Goal: Transaction & Acquisition: Purchase product/service

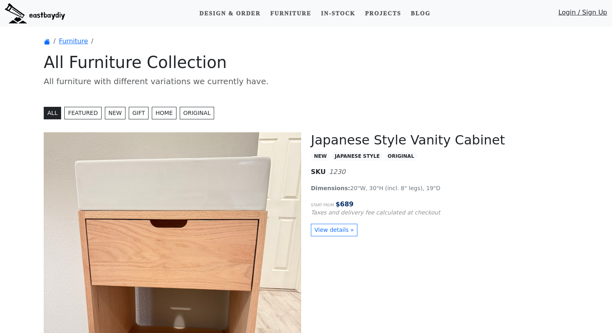
click at [113, 111] on button "NEW" at bounding box center [115, 113] width 21 height 13
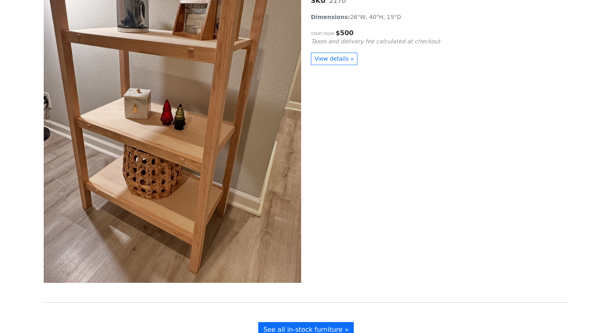
scroll to position [4863, 0]
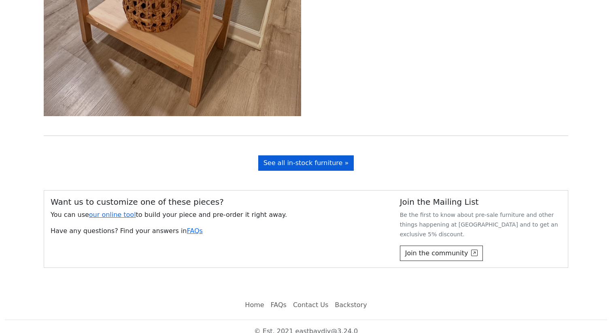
click at [304, 161] on span "See all in-stock furniture »" at bounding box center [305, 163] width 85 height 8
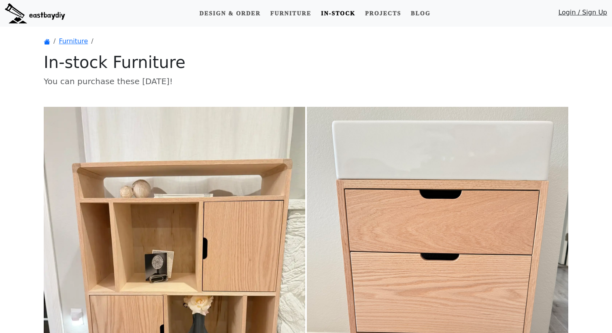
click at [490, 70] on h1 "In-stock Furniture" at bounding box center [306, 62] width 525 height 19
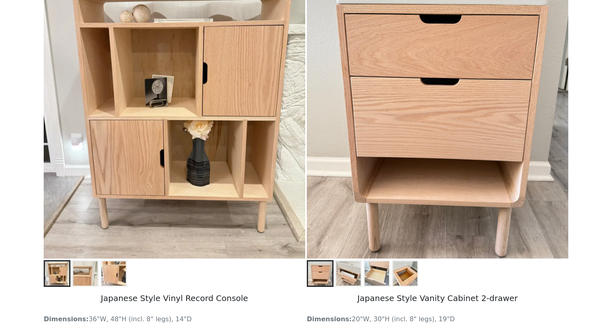
scroll to position [200, 0]
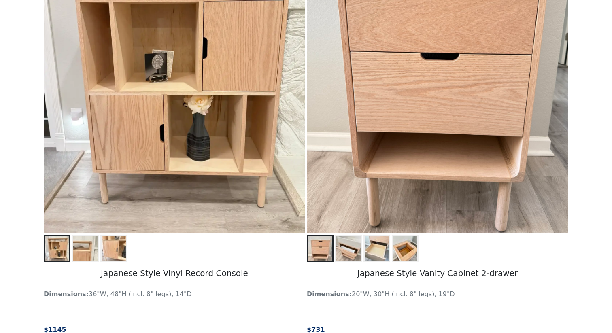
click at [346, 247] on img at bounding box center [348, 248] width 24 height 24
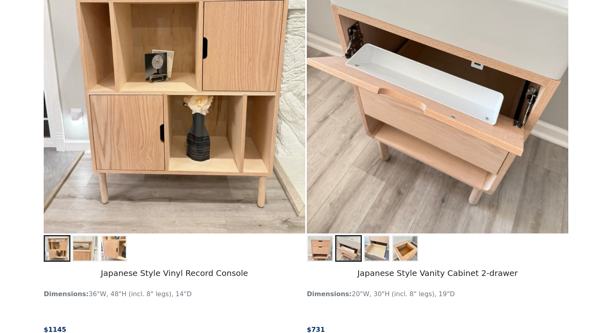
click at [381, 249] on img at bounding box center [377, 248] width 24 height 24
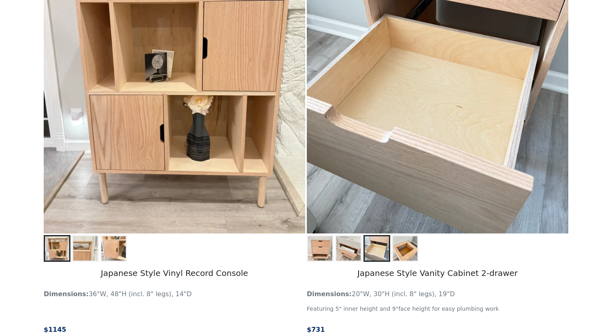
click at [408, 250] on img at bounding box center [405, 248] width 24 height 24
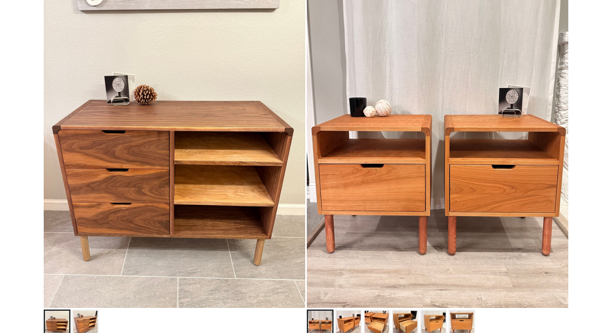
scroll to position [1184, 0]
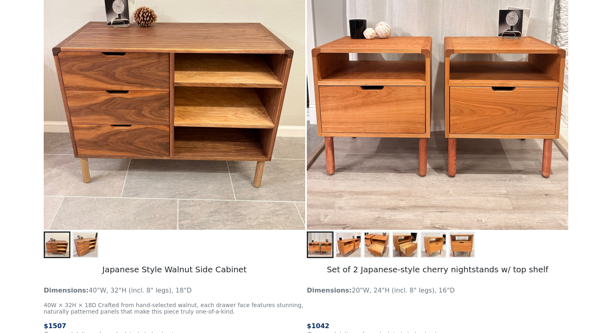
click at [189, 273] on h5 "Japanese Style Walnut Side Cabinet" at bounding box center [174, 270] width 261 height 24
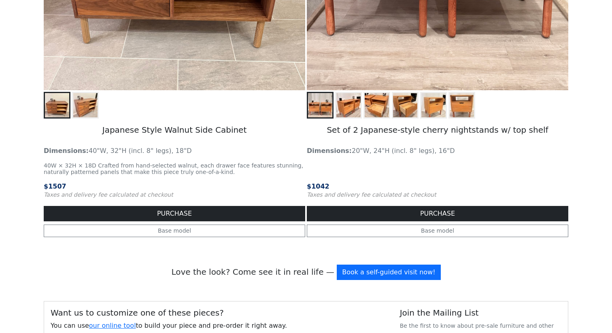
scroll to position [1434, 0]
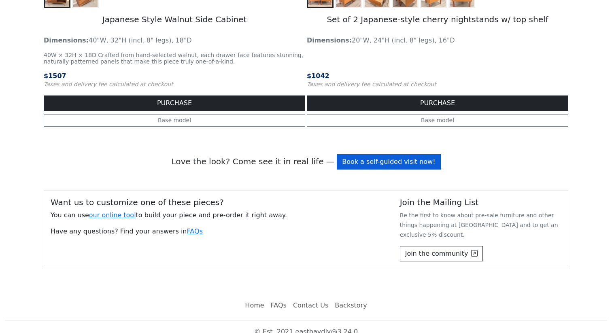
click at [372, 164] on link "Book a self-guided visit now!" at bounding box center [389, 161] width 104 height 15
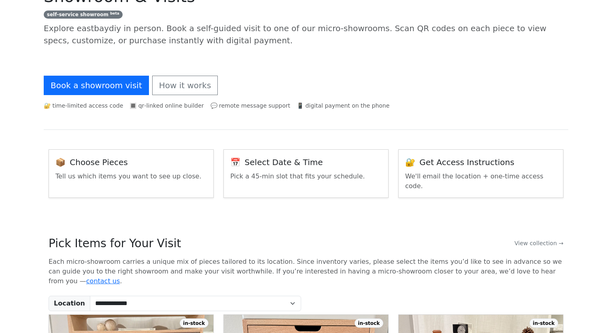
click at [178, 168] on div "📦 Choose pieces" at bounding box center [130, 162] width 151 height 12
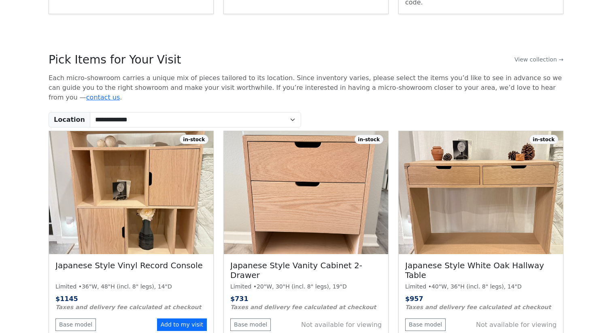
scroll to position [275, 0]
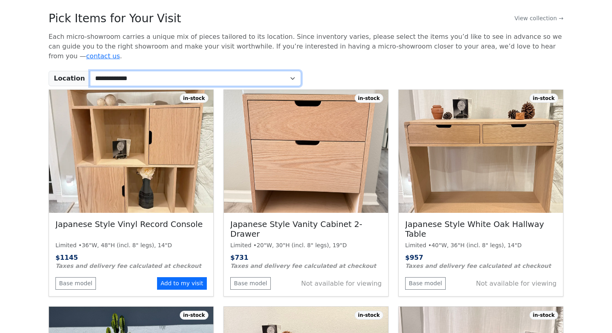
click at [196, 71] on select "**********" at bounding box center [195, 78] width 211 height 15
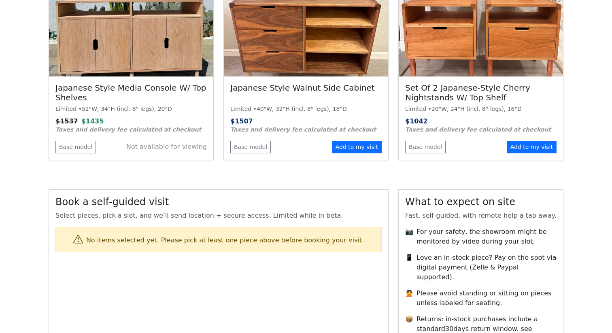
scroll to position [712, 0]
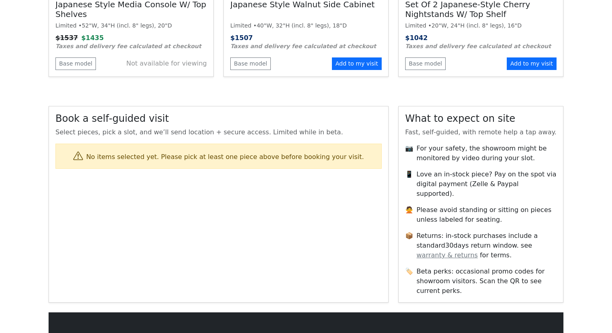
click at [317, 185] on div "Book a self‑guided visit Select pieces, pick a slot, and we’ll send location + …" at bounding box center [218, 204] width 339 height 196
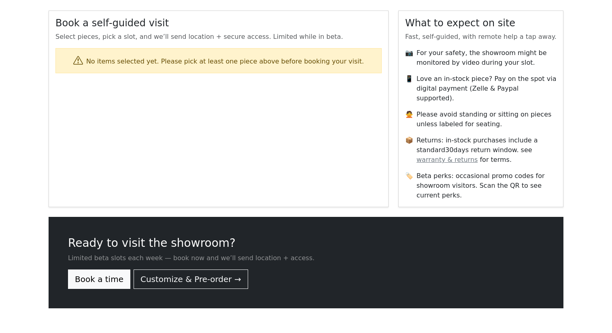
scroll to position [829, 0]
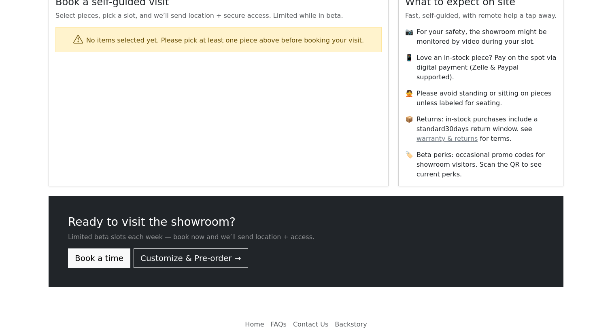
click at [288, 239] on div "Ready to visit the showroom? Limited beta slots each week — book now and we’ll …" at bounding box center [306, 241] width 515 height 91
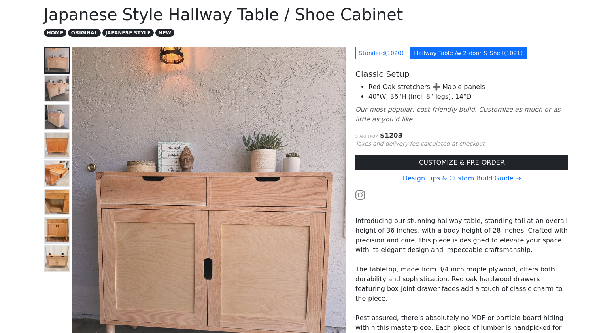
scroll to position [45, 0]
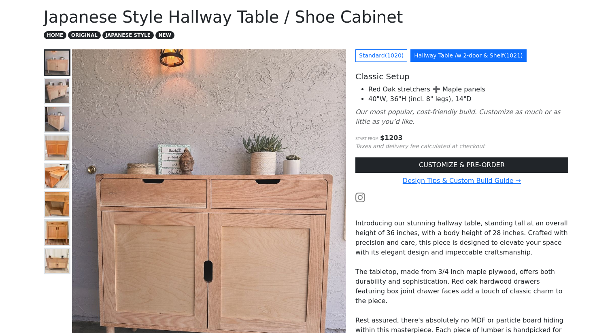
click at [63, 92] on img at bounding box center [57, 91] width 24 height 24
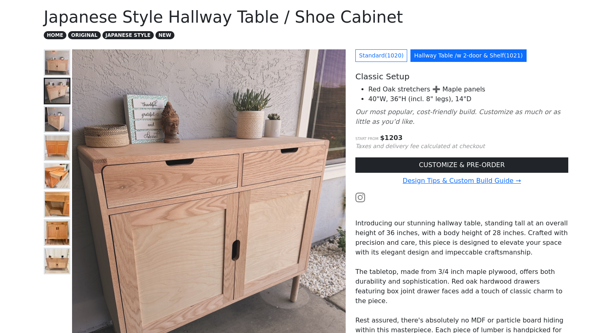
click at [58, 123] on img at bounding box center [57, 119] width 24 height 24
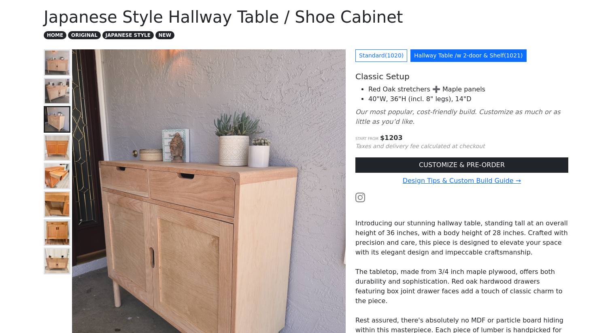
click at [66, 151] on img at bounding box center [57, 148] width 24 height 24
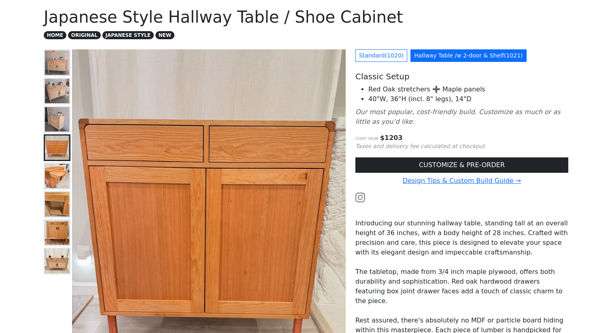
click at [55, 177] on img at bounding box center [57, 176] width 24 height 24
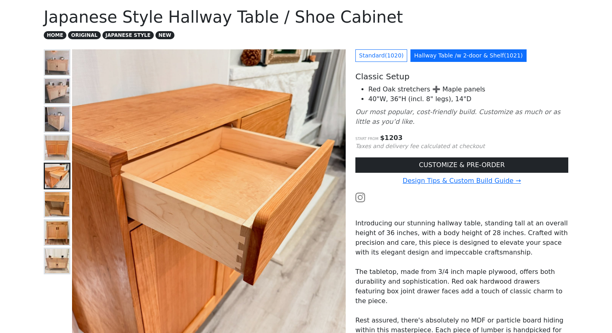
click at [57, 206] on img at bounding box center [57, 204] width 24 height 24
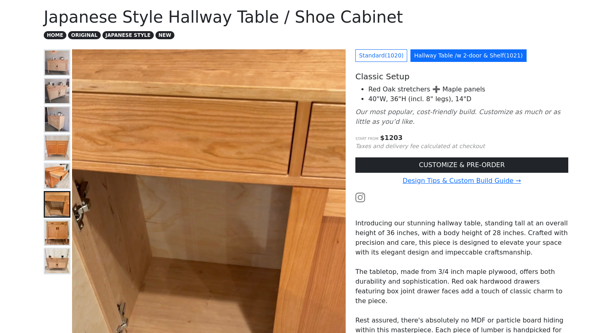
click at [55, 235] on img at bounding box center [57, 233] width 24 height 24
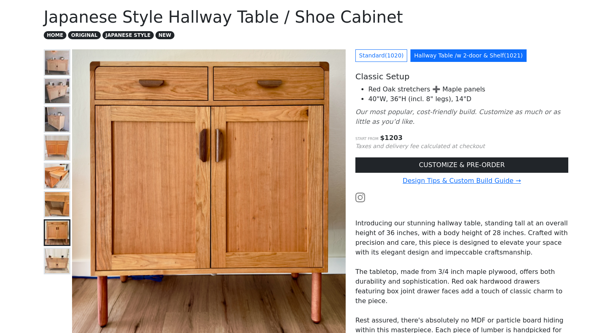
click at [57, 261] on img at bounding box center [57, 261] width 24 height 24
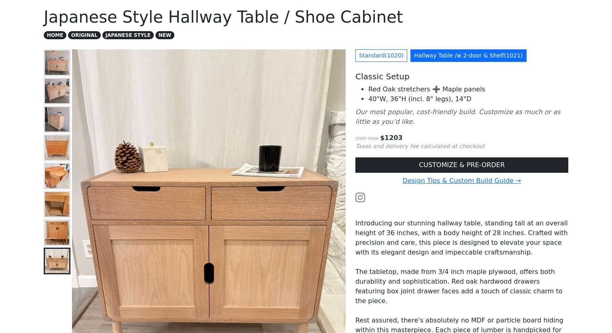
click at [55, 214] on img at bounding box center [57, 204] width 24 height 24
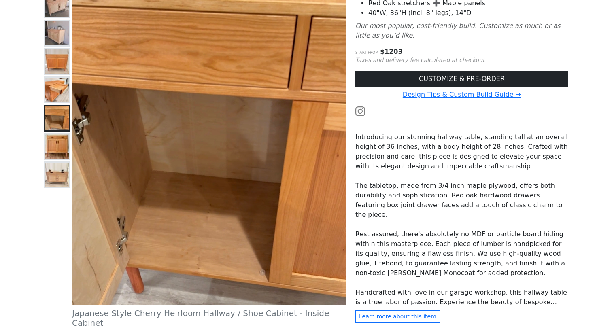
scroll to position [0, 0]
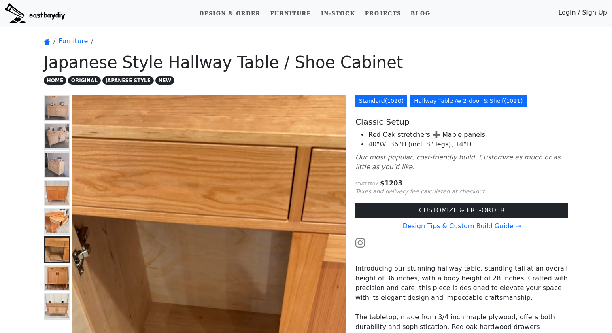
click at [386, 98] on link "Standard ( 1020 )" at bounding box center [381, 101] width 52 height 13
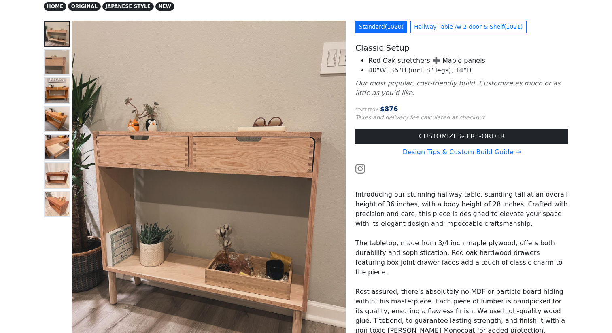
scroll to position [159, 0]
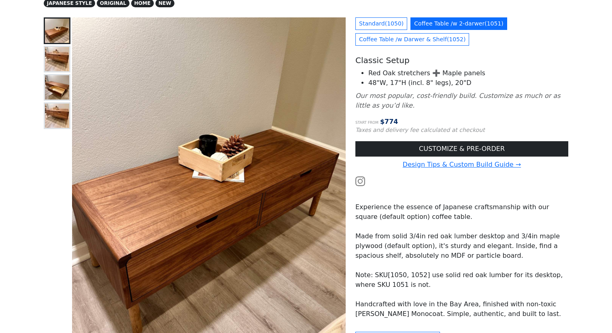
scroll to position [28, 0]
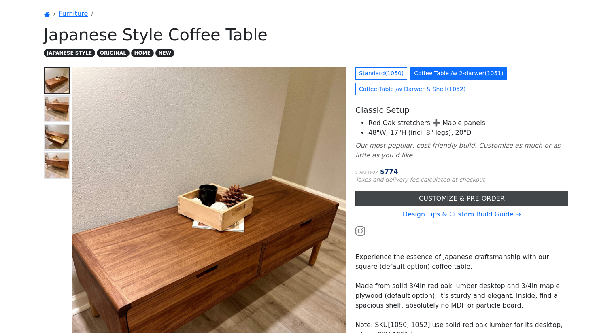
click at [421, 198] on link "CUSTOMIZE & PRE-ORDER" at bounding box center [461, 198] width 213 height 15
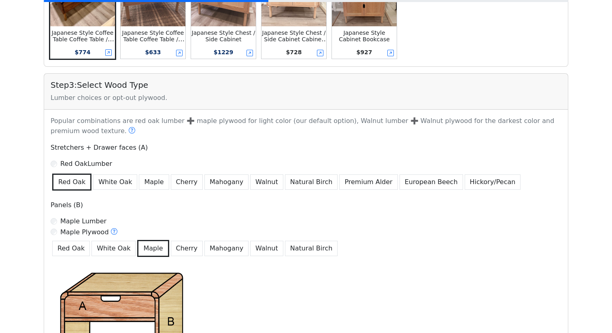
scroll to position [435, 0]
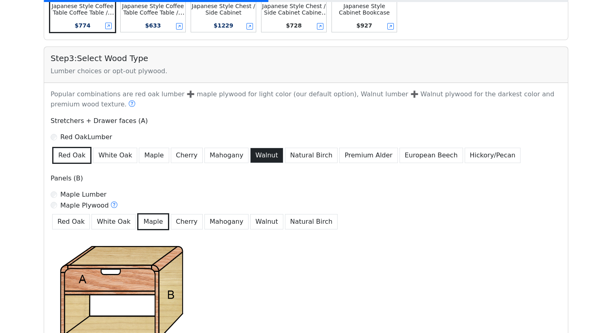
click at [254, 158] on button "Walnut" at bounding box center [266, 155] width 33 height 15
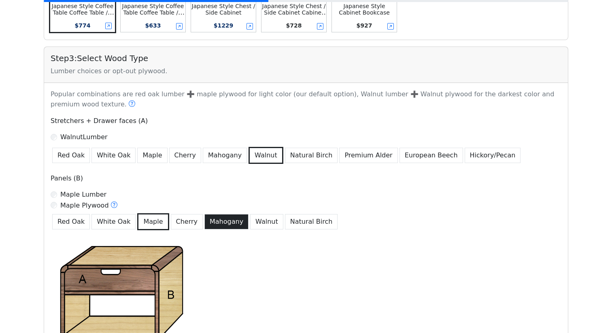
click at [204, 219] on button "Mahogany" at bounding box center [226, 221] width 44 height 15
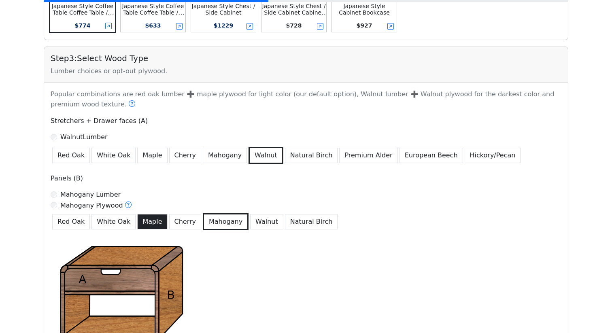
click at [148, 222] on button "Maple" at bounding box center [152, 221] width 30 height 15
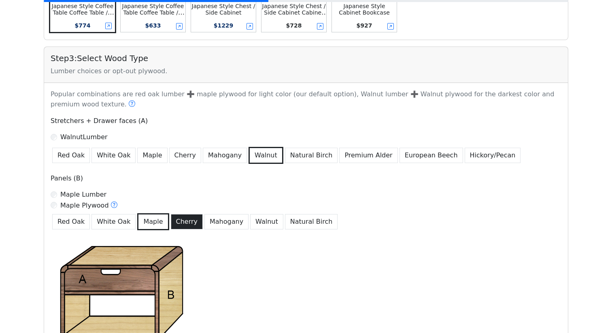
click at [175, 224] on button "Cherry" at bounding box center [187, 221] width 32 height 15
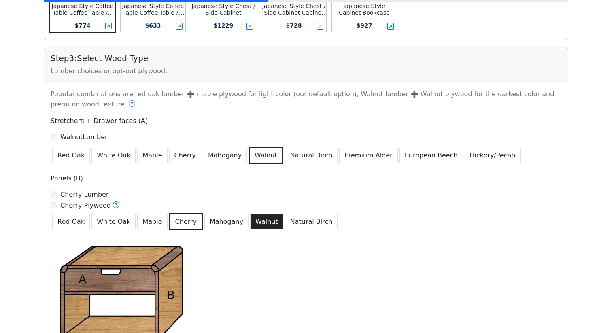
click at [250, 224] on button "Walnut" at bounding box center [266, 221] width 33 height 15
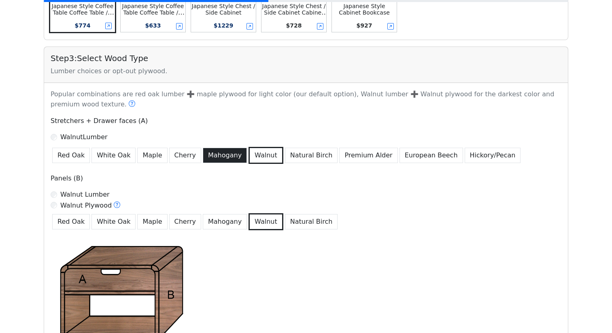
click at [224, 157] on button "Mahogany" at bounding box center [225, 155] width 44 height 15
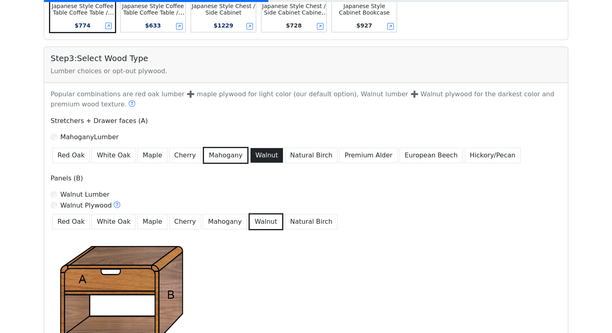
click at [261, 157] on button "Walnut" at bounding box center [266, 155] width 33 height 15
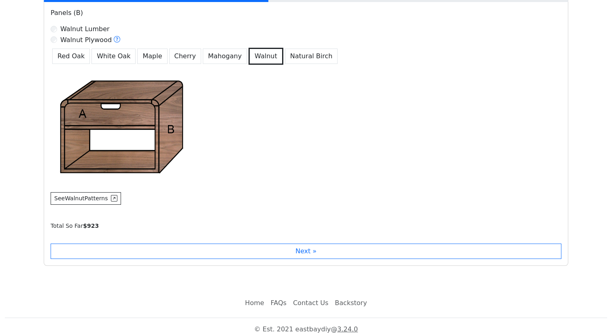
scroll to position [608, 0]
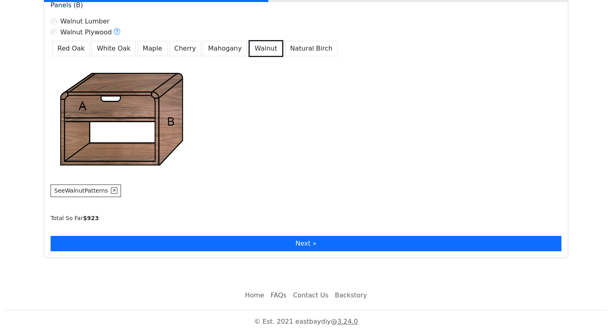
click at [232, 246] on button "Next »" at bounding box center [306, 243] width 511 height 15
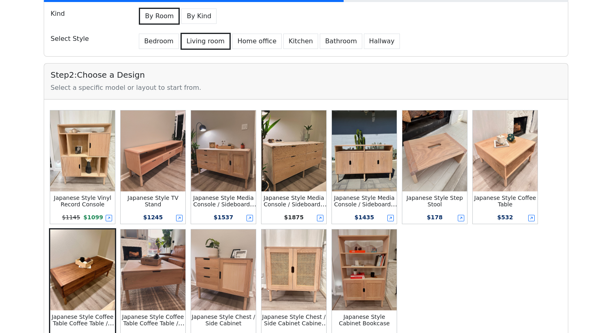
scroll to position [345, 0]
